Goal: Information Seeking & Learning: Learn about a topic

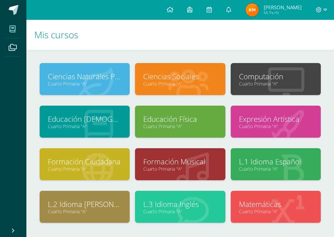
click at [172, 127] on link "Cuarto Primaria "A"" at bounding box center [180, 126] width 74 height 6
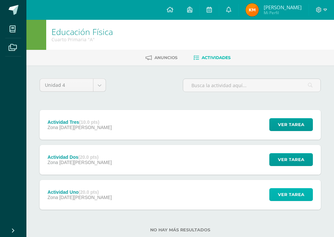
click at [287, 196] on span "Ver tarea" at bounding box center [291, 195] width 26 height 12
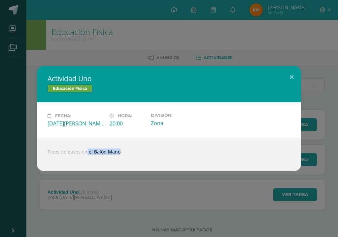
drag, startPoint x: 74, startPoint y: 154, endPoint x: 239, endPoint y: 134, distance: 166.6
click at [169, 170] on div "Tipos de pases en el Balón Mano" at bounding box center [169, 154] width 264 height 33
click at [290, 76] on button at bounding box center [291, 77] width 19 height 22
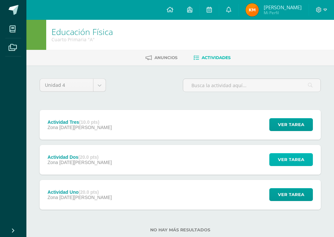
click at [287, 157] on span "Ver tarea" at bounding box center [291, 160] width 26 height 12
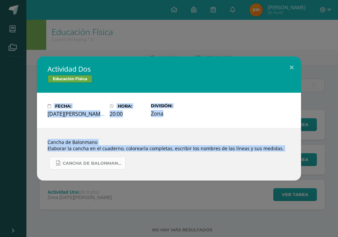
click at [107, 162] on span "Cancha de Balonmano.docx" at bounding box center [92, 163] width 59 height 5
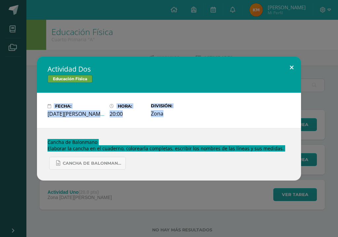
click at [299, 69] on button at bounding box center [291, 67] width 19 height 22
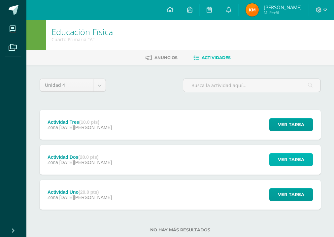
click at [281, 157] on span "Ver tarea" at bounding box center [291, 160] width 26 height 12
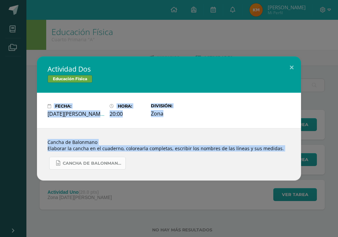
click at [119, 161] on span "Cancha de Balonmano.docx" at bounding box center [92, 163] width 59 height 5
click at [75, 162] on span "Cancha de Balonmano.docx" at bounding box center [92, 163] width 59 height 5
copy body "es en el Balón Mano Loading..."
click at [99, 158] on link "Cancha de Balonmano.docx" at bounding box center [87, 163] width 77 height 13
